Goal: Task Accomplishment & Management: Manage account settings

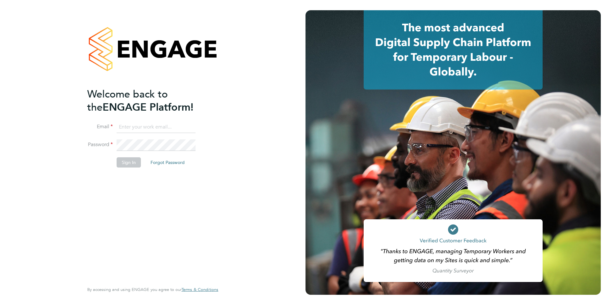
type input "shaun.white@linsco.com"
click at [135, 161] on button "Sign In" at bounding box center [129, 162] width 24 height 10
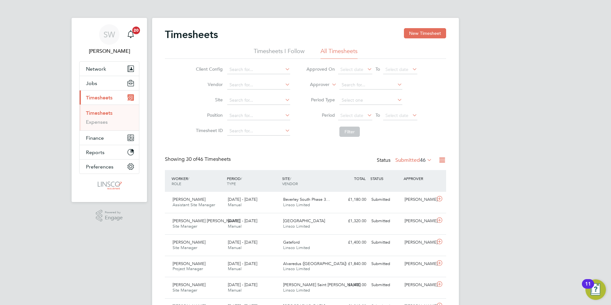
click at [404, 160] on label "Submitted 46" at bounding box center [413, 160] width 37 height 6
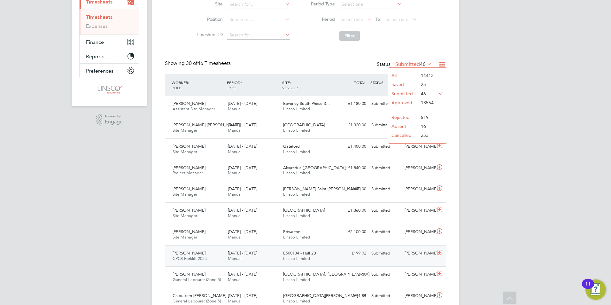
click at [242, 252] on span "[DATE] - [DATE]" at bounding box center [242, 252] width 29 height 5
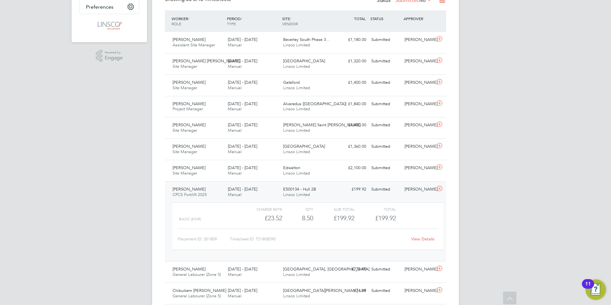
click at [416, 236] on div "View Details" at bounding box center [422, 239] width 31 height 10
click at [416, 238] on link "View Details" at bounding box center [422, 238] width 23 height 5
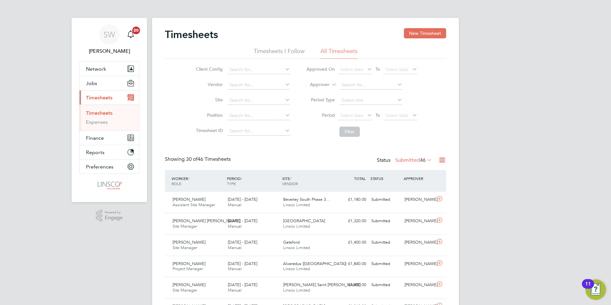
click at [95, 112] on link "Timesheets" at bounding box center [99, 113] width 27 height 6
click at [417, 158] on label "Submitted 46" at bounding box center [413, 160] width 37 height 6
click at [413, 200] on li "Approved" at bounding box center [402, 198] width 29 height 9
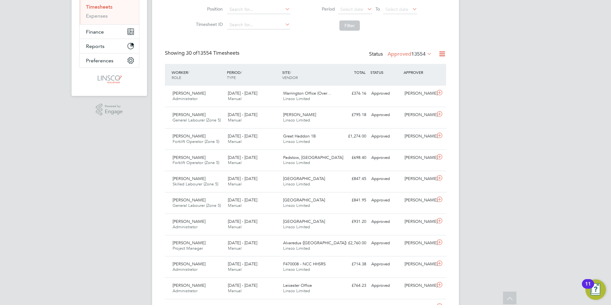
click at [402, 55] on label "Approved 13554" at bounding box center [409, 54] width 44 height 6
click at [402, 82] on li "Submitted" at bounding box center [398, 83] width 29 height 9
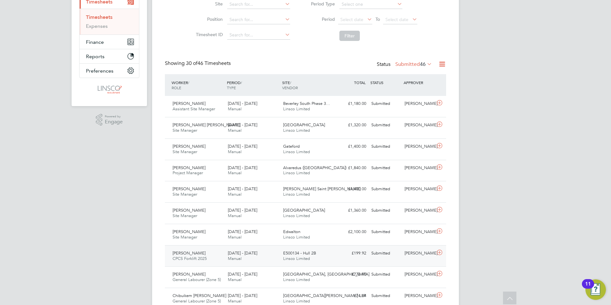
click at [271, 258] on div "16 - 22 Aug 2025 Manual" at bounding box center [252, 256] width 55 height 16
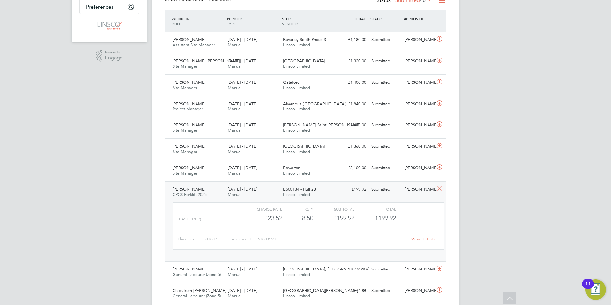
click at [426, 242] on div "View Details" at bounding box center [422, 239] width 31 height 10
click at [424, 238] on link "View Details" at bounding box center [422, 238] width 23 height 5
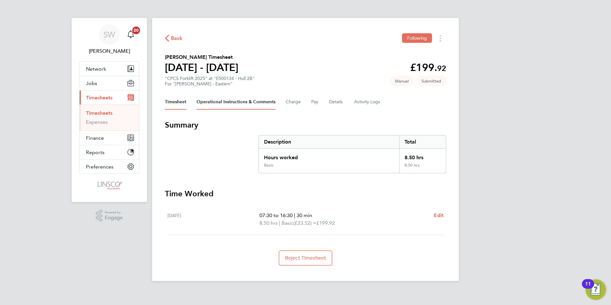
click at [240, 103] on Comments-tab "Operational Instructions & Comments" at bounding box center [235, 101] width 79 height 15
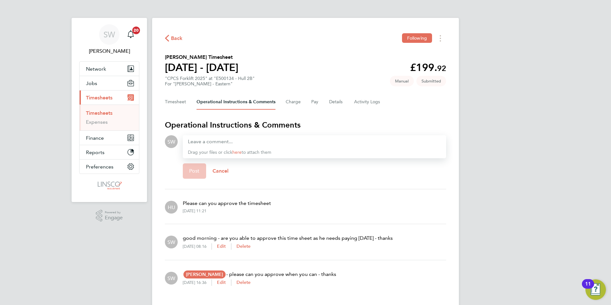
click at [255, 142] on div at bounding box center [314, 142] width 253 height 8
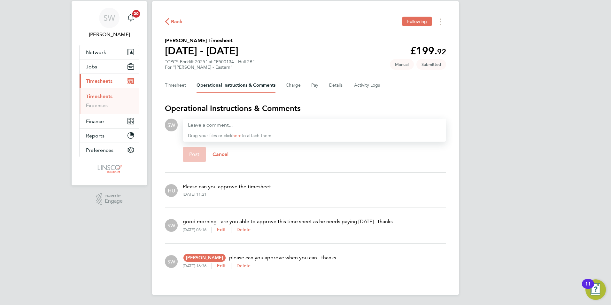
click at [341, 18] on div "Back Following" at bounding box center [305, 22] width 281 height 10
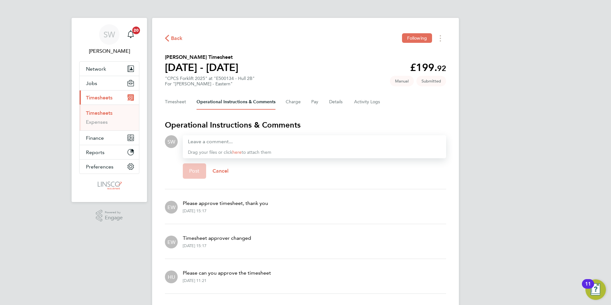
click at [263, 206] on p "Please approve timesheet, thank you" at bounding box center [225, 203] width 85 height 8
click at [241, 242] on div "Timesheet approver changed 29 Aug 2025, 15:17" at bounding box center [214, 241] width 73 height 24
click at [240, 239] on p "Timesheet approver changed" at bounding box center [217, 238] width 68 height 8
drag, startPoint x: 254, startPoint y: 236, endPoint x: 237, endPoint y: 236, distance: 17.2
click at [237, 236] on div "EW Timesheet approver changed 29 Aug 2025, 15:17" at bounding box center [305, 241] width 281 height 24
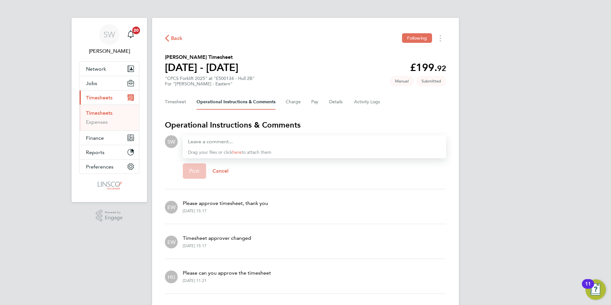
drag, startPoint x: 237, startPoint y: 236, endPoint x: 286, endPoint y: 218, distance: 53.0
click at [286, 218] on div "EW Please approve timesheet, thank you 29 Aug 2025, 15:17" at bounding box center [305, 206] width 281 height 24
click at [476, 129] on div "SW Shaun White Notifications 20 Applications: Network Team Members Businesses S…" at bounding box center [305, 195] width 611 height 391
click at [96, 112] on link "Timesheets" at bounding box center [99, 113] width 27 height 6
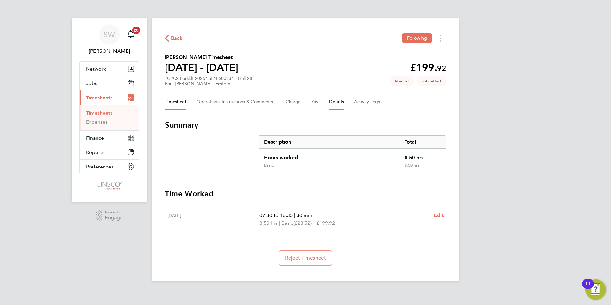
click at [333, 101] on button "Details" at bounding box center [336, 101] width 15 height 15
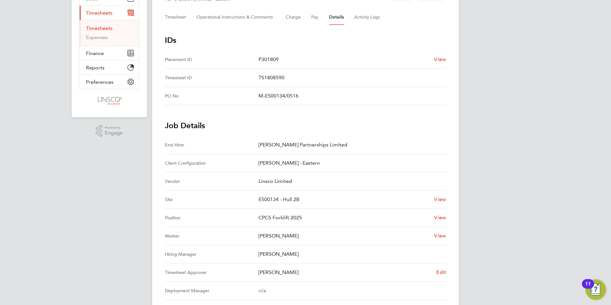
scroll to position [96, 0]
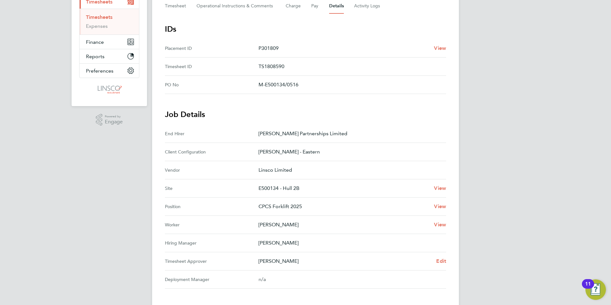
click at [107, 19] on link "Timesheets" at bounding box center [99, 17] width 27 height 6
